Goal: Task Accomplishment & Management: Use online tool/utility

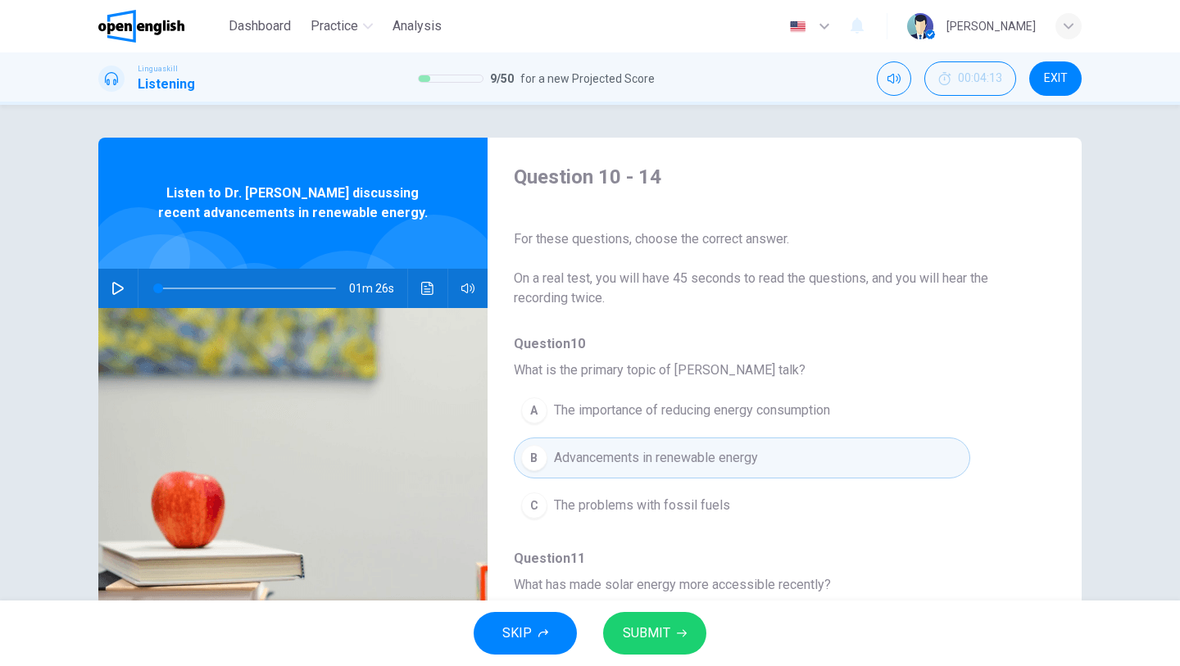
scroll to position [139, 0]
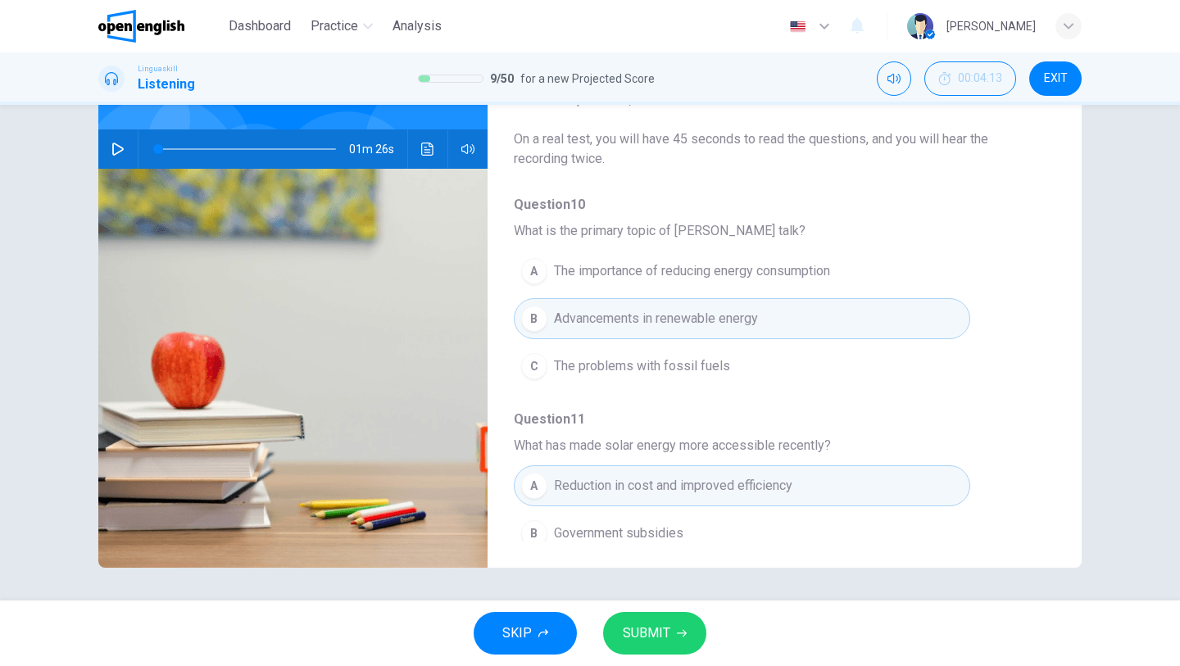
click at [662, 624] on span "SUBMIT" at bounding box center [647, 633] width 48 height 23
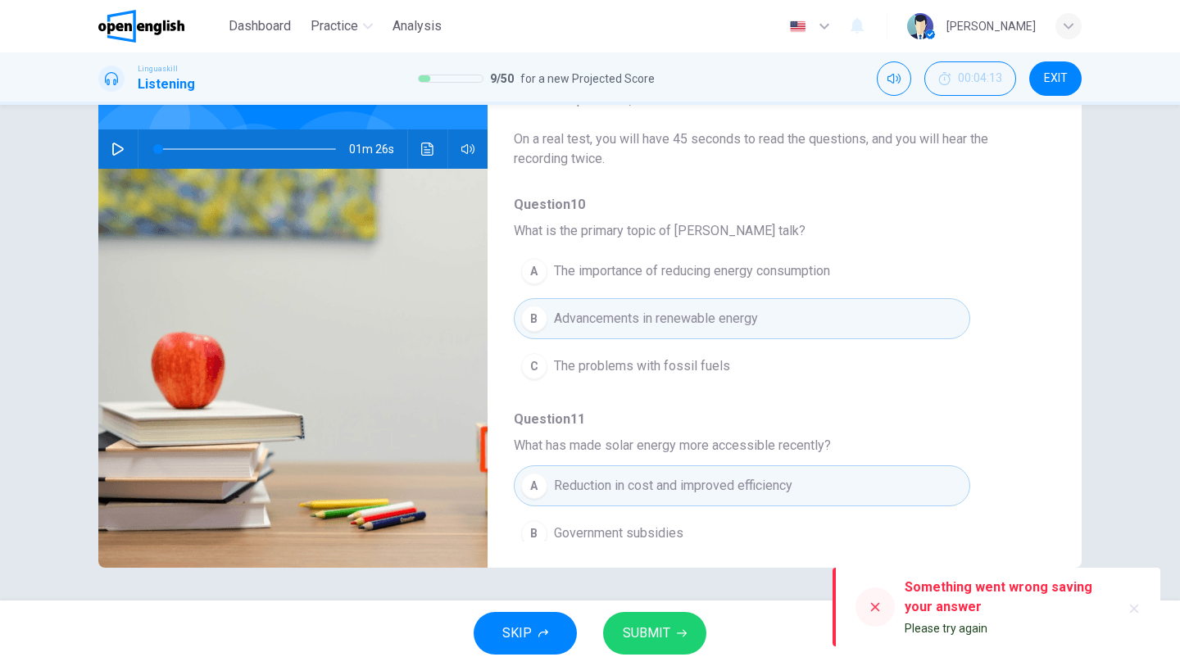
click at [662, 624] on span "SUBMIT" at bounding box center [647, 633] width 48 height 23
click at [532, 645] on button "SKIP" at bounding box center [524, 633] width 103 height 43
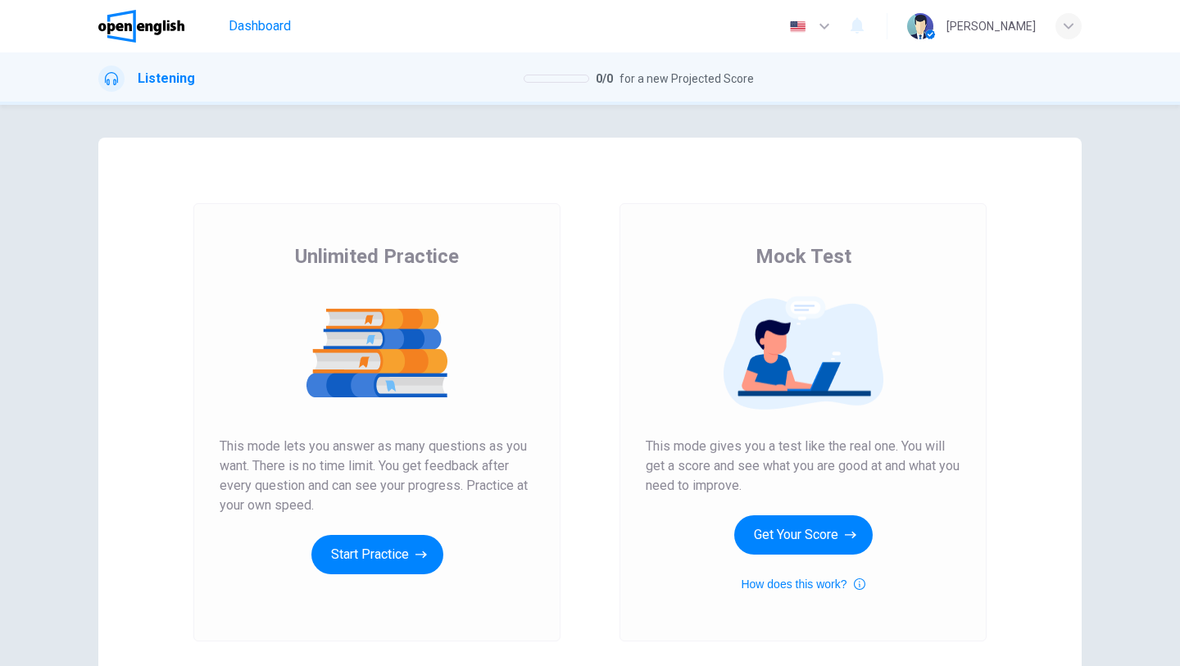
click at [253, 24] on span "Dashboard" at bounding box center [260, 26] width 62 height 20
